Goal: Transaction & Acquisition: Purchase product/service

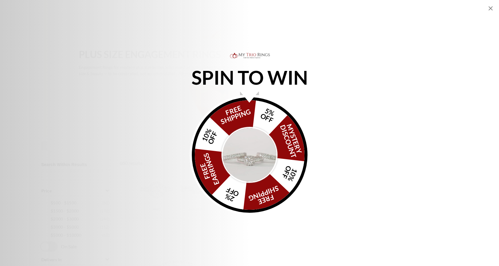
scroll to position [210, 0]
drag, startPoint x: 237, startPoint y: 116, endPoint x: 250, endPoint y: 125, distance: 15.5
click at [237, 116] on div "FREE SHIPPING 5% OFF Mystery Discount 10% OFF FREE SHIPPING 2% OFF FREE EARRING…" at bounding box center [250, 155] width 116 height 116
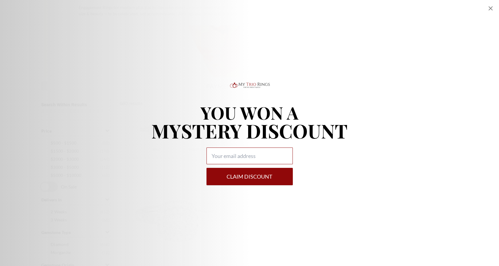
click at [225, 159] on input "Alia popup" at bounding box center [249, 156] width 86 height 17
type input "[EMAIL_ADDRESS][DOMAIN_NAME]"
click at [233, 182] on button "Claim DISCOUNT" at bounding box center [249, 176] width 86 height 17
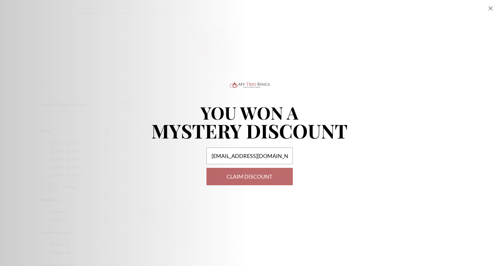
select select "US"
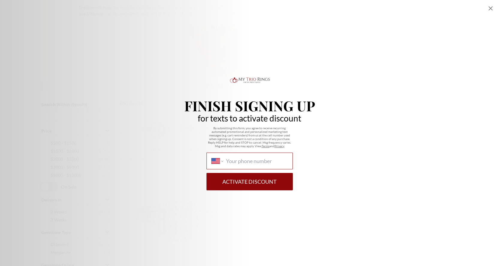
click at [243, 160] on input "International [GEOGRAPHIC_DATA] [GEOGRAPHIC_DATA] [GEOGRAPHIC_DATA] [GEOGRAPHIC…" at bounding box center [256, 161] width 61 height 7
type input "[PHONE_NUMBER]"
click at [251, 180] on button "Activate Discount" at bounding box center [249, 181] width 86 height 17
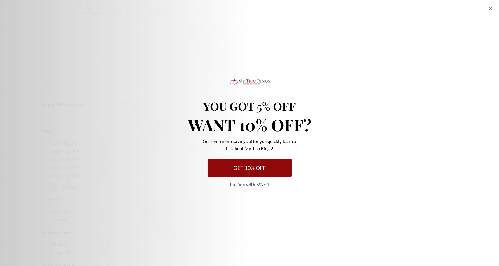
click at [249, 169] on button "Get 10% Off" at bounding box center [250, 167] width 84 height 17
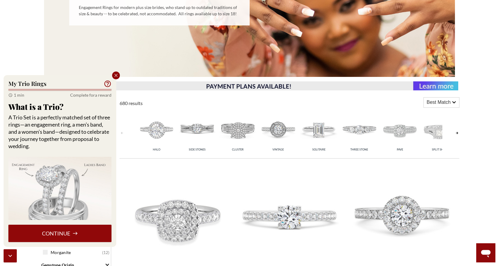
click at [36, 233] on button "Continue" at bounding box center [59, 233] width 103 height 17
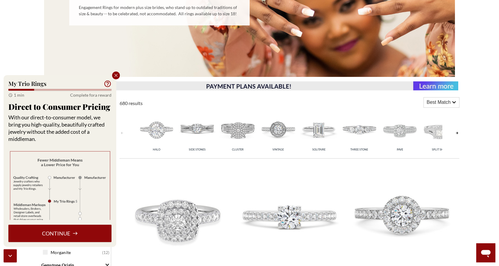
click at [71, 231] on button "Continue" at bounding box center [59, 233] width 103 height 17
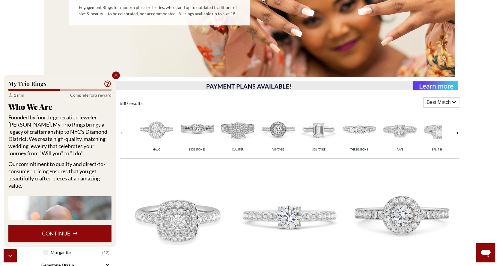
click at [71, 231] on button "Continue" at bounding box center [59, 233] width 103 height 17
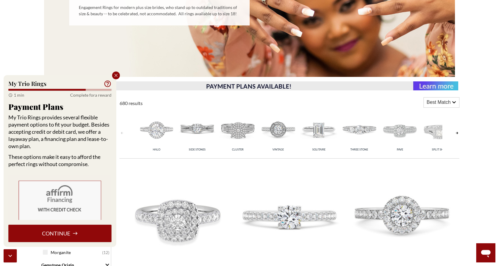
click at [71, 232] on button "Continue" at bounding box center [59, 233] width 103 height 17
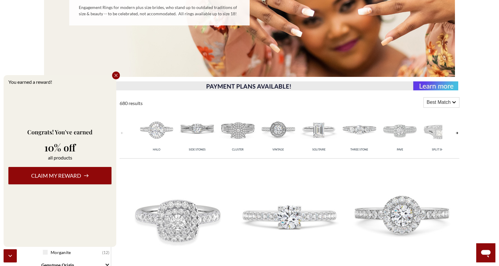
click at [75, 179] on button "Claim my reward" at bounding box center [59, 175] width 103 height 17
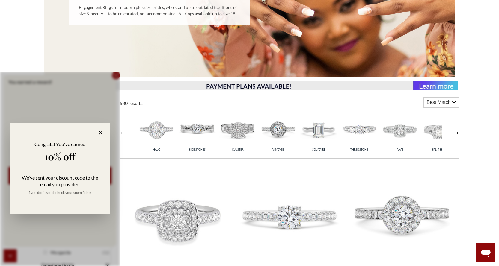
click at [101, 131] on icon at bounding box center [100, 132] width 7 height 7
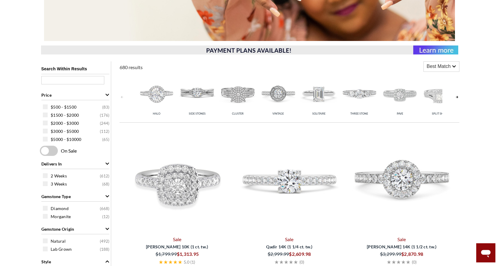
scroll to position [248, 0]
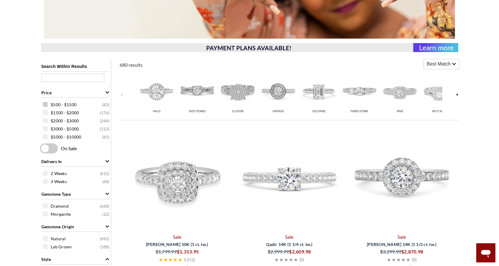
click at [46, 105] on span at bounding box center [45, 104] width 5 height 5
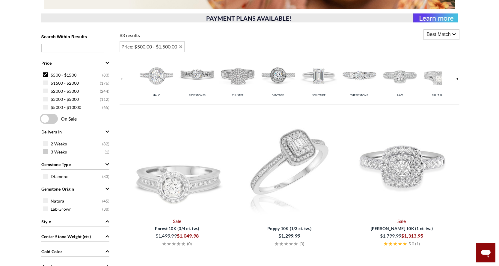
scroll to position [278, 0]
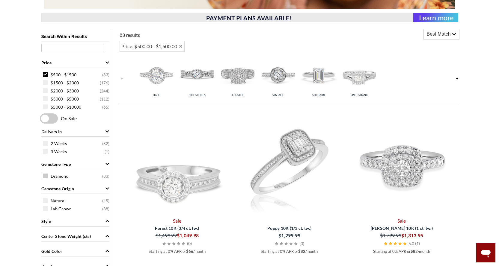
click at [46, 178] on span at bounding box center [45, 176] width 5 height 5
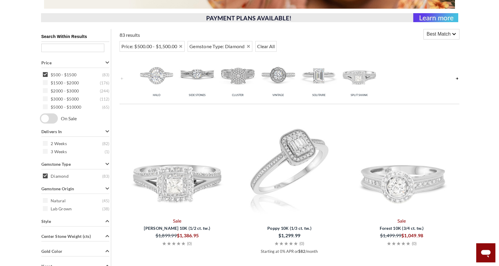
scroll to position [308, 0]
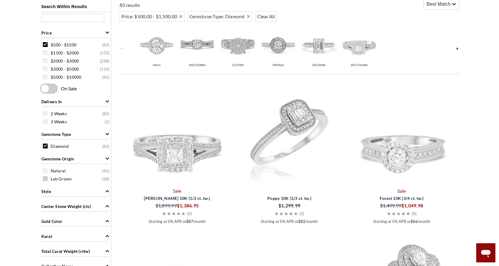
click at [46, 181] on div "Lab Grown ( 38 )" at bounding box center [77, 179] width 68 height 7
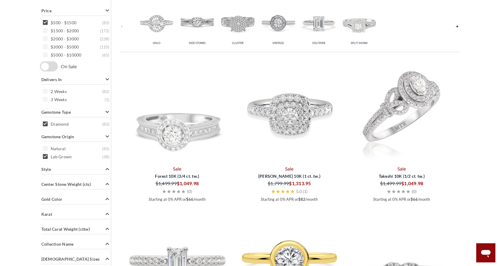
scroll to position [360, 0]
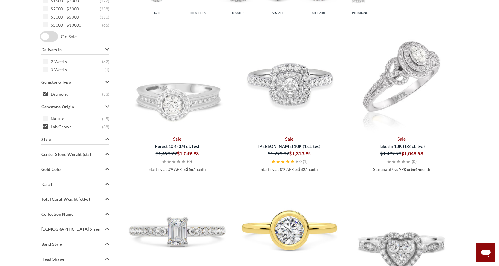
click at [74, 171] on div "Search Within Results Price $500 - $1500 ( 83 ) $1500 - $2000 ( 172 ) $2000 - $…" at bounding box center [75, 151] width 71 height 409
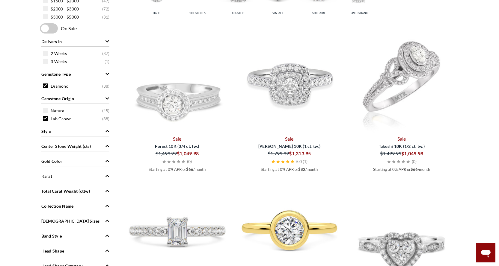
click at [105, 162] on icon "Gold Color" at bounding box center [107, 161] width 4 height 4
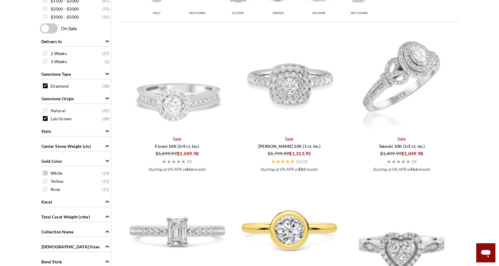
click at [45, 176] on div "White ( 13 )" at bounding box center [77, 173] width 68 height 7
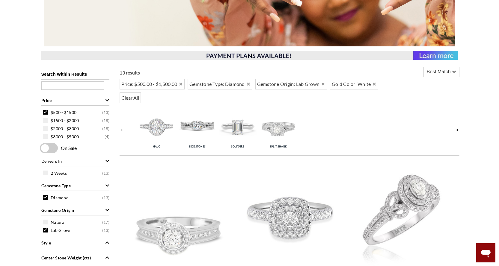
scroll to position [90, 0]
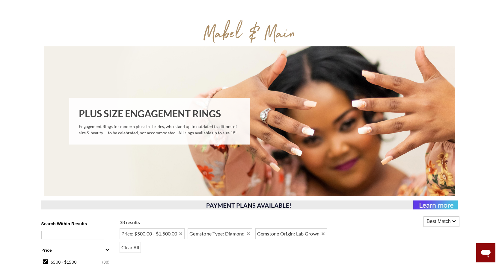
scroll to position [360, 0]
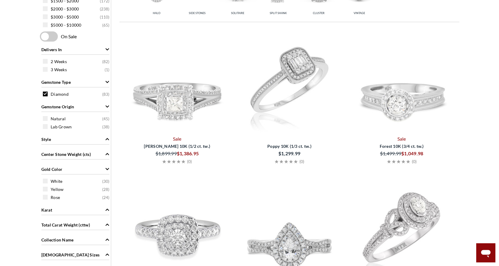
scroll to position [308, 0]
